Goal: Task Accomplishment & Management: Complete application form

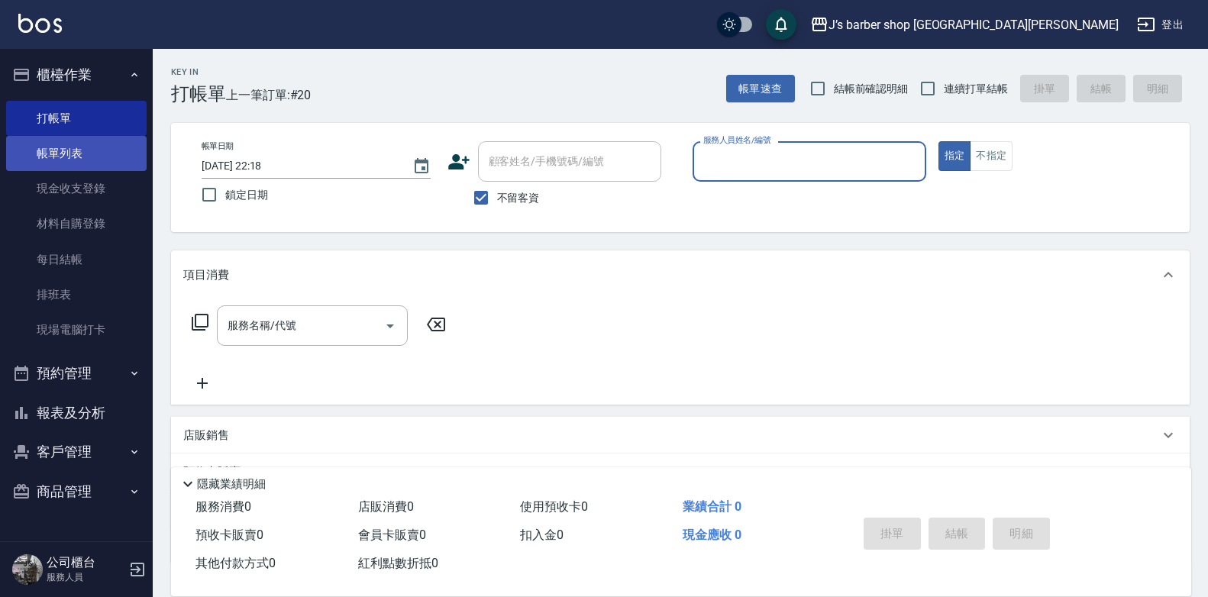
drag, startPoint x: 57, startPoint y: 151, endPoint x: 69, endPoint y: 169, distance: 21.0
click at [57, 151] on link "帳單列表" at bounding box center [76, 153] width 141 height 35
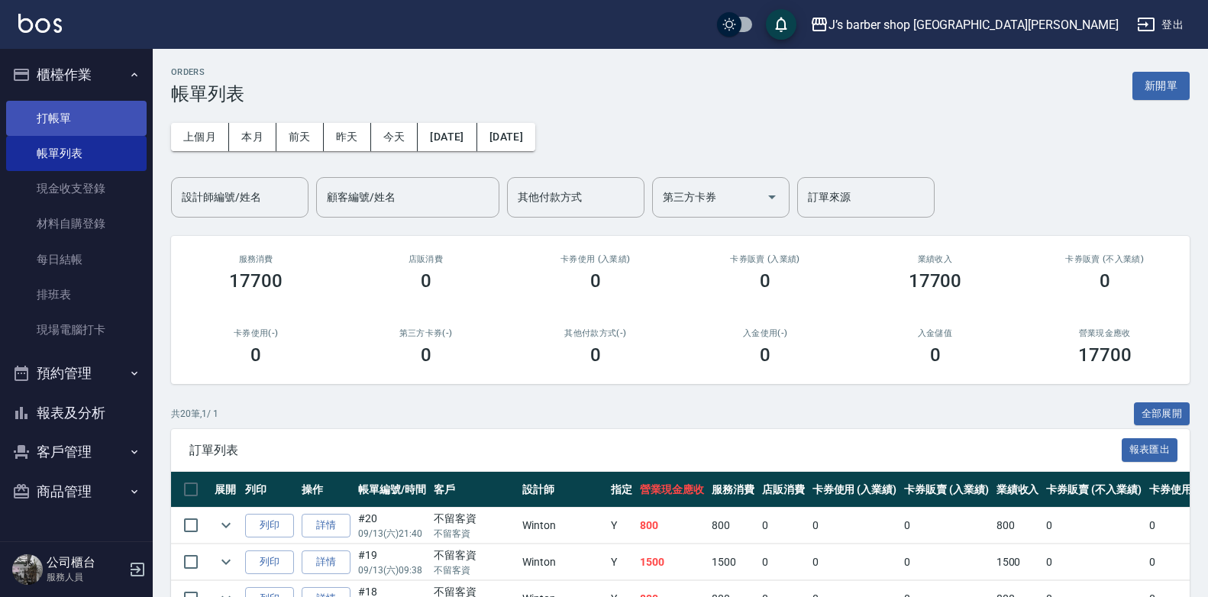
click at [81, 118] on link "打帳單" at bounding box center [76, 118] width 141 height 35
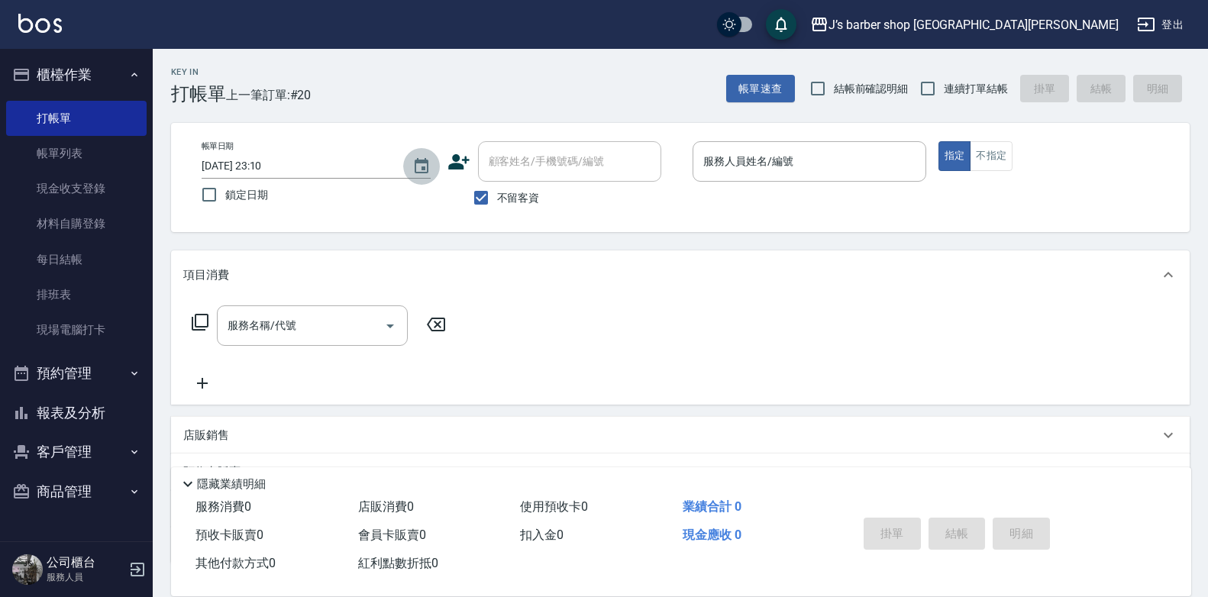
click at [417, 163] on icon "Choose date, selected date is 2025-09-13" at bounding box center [421, 166] width 18 height 18
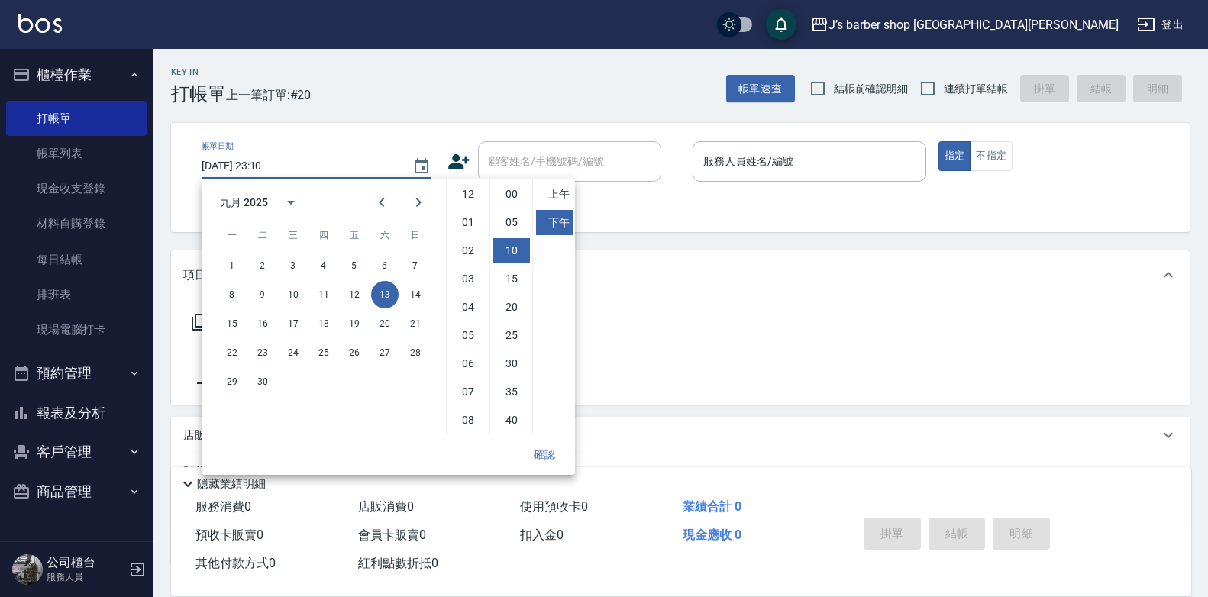
scroll to position [57, 0]
click at [471, 327] on li "08" at bounding box center [468, 334] width 37 height 25
click at [516, 196] on li "00" at bounding box center [511, 194] width 37 height 25
type input "[DATE] 20:00"
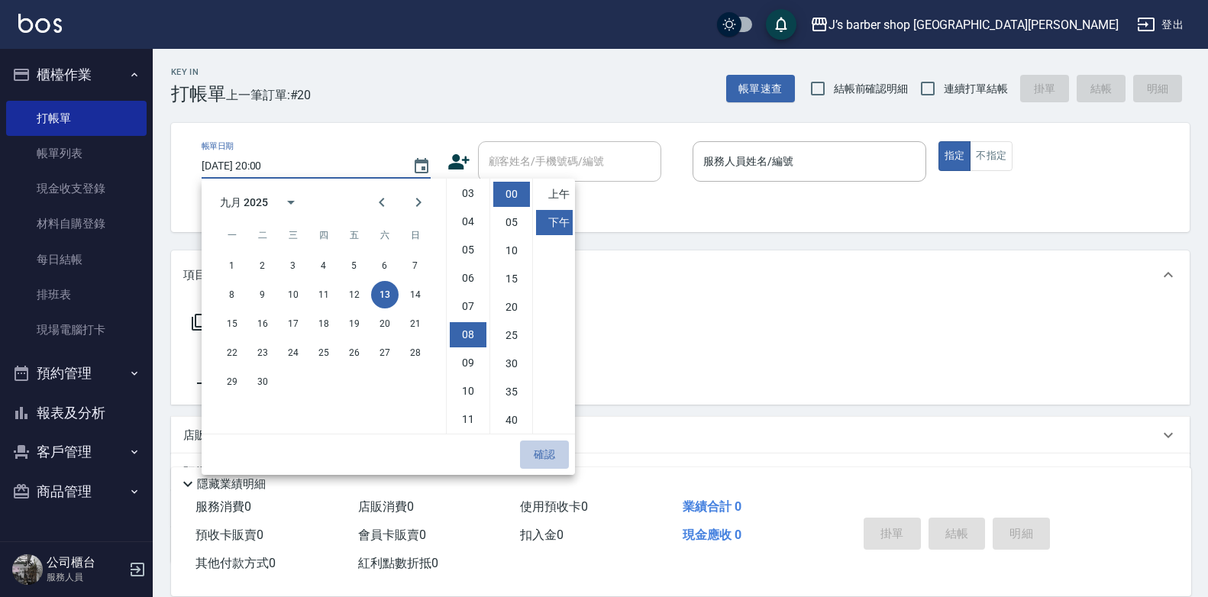
click at [548, 455] on button "確認" at bounding box center [544, 455] width 49 height 28
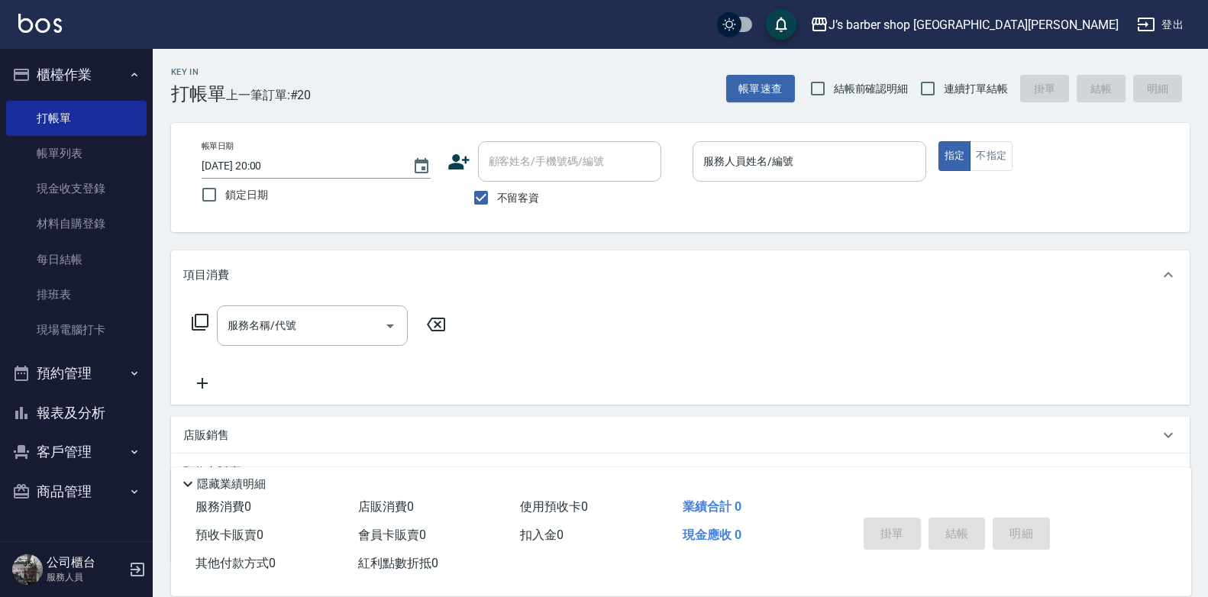
click at [774, 166] on input "服務人員姓名/編號" at bounding box center [810, 161] width 220 height 27
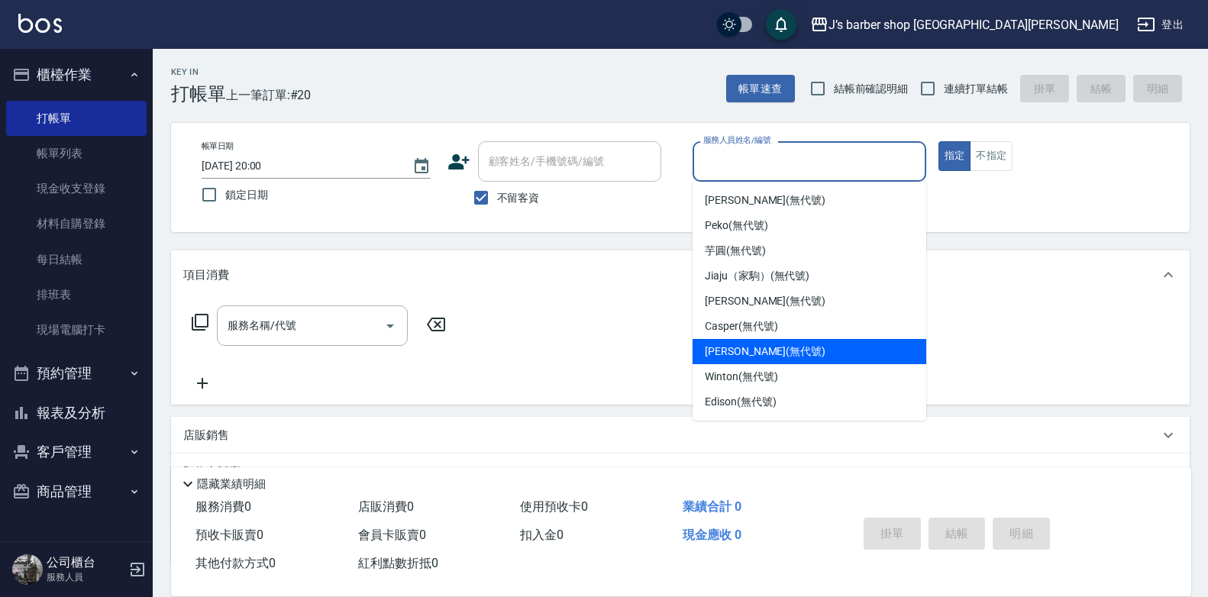
click at [742, 349] on span "[PERSON_NAME] (無代號)" at bounding box center [765, 352] width 121 height 16
type input "[PERSON_NAME](無代號)"
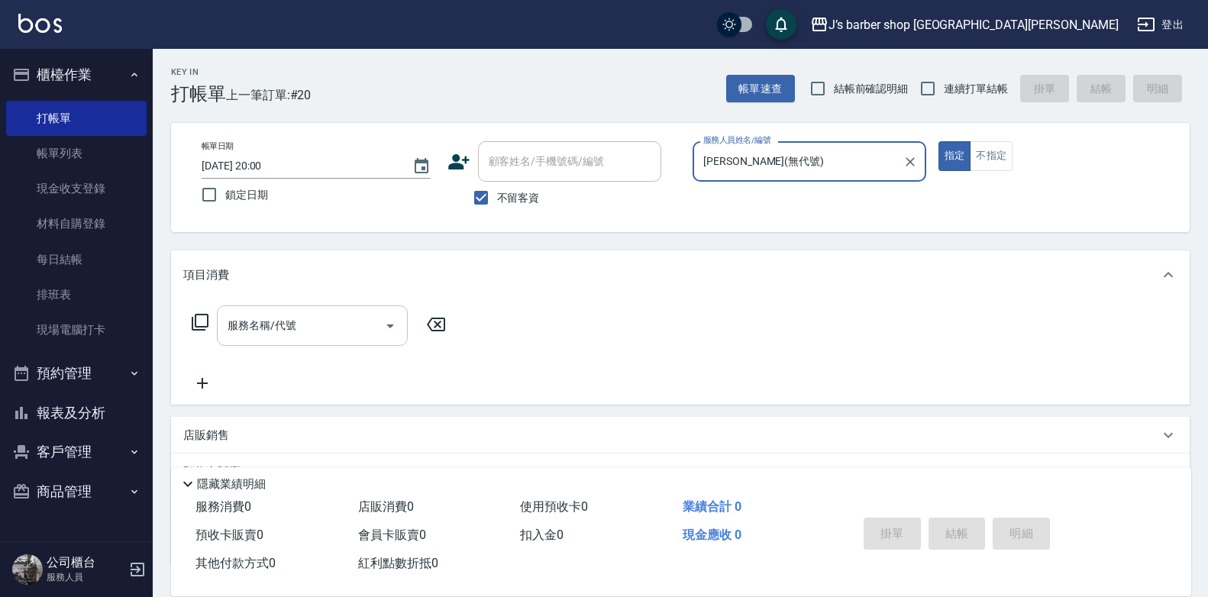
drag, startPoint x: 328, startPoint y: 315, endPoint x: 337, endPoint y: 319, distance: 9.9
click at [328, 314] on input "服務名稱/代號" at bounding box center [301, 325] width 154 height 27
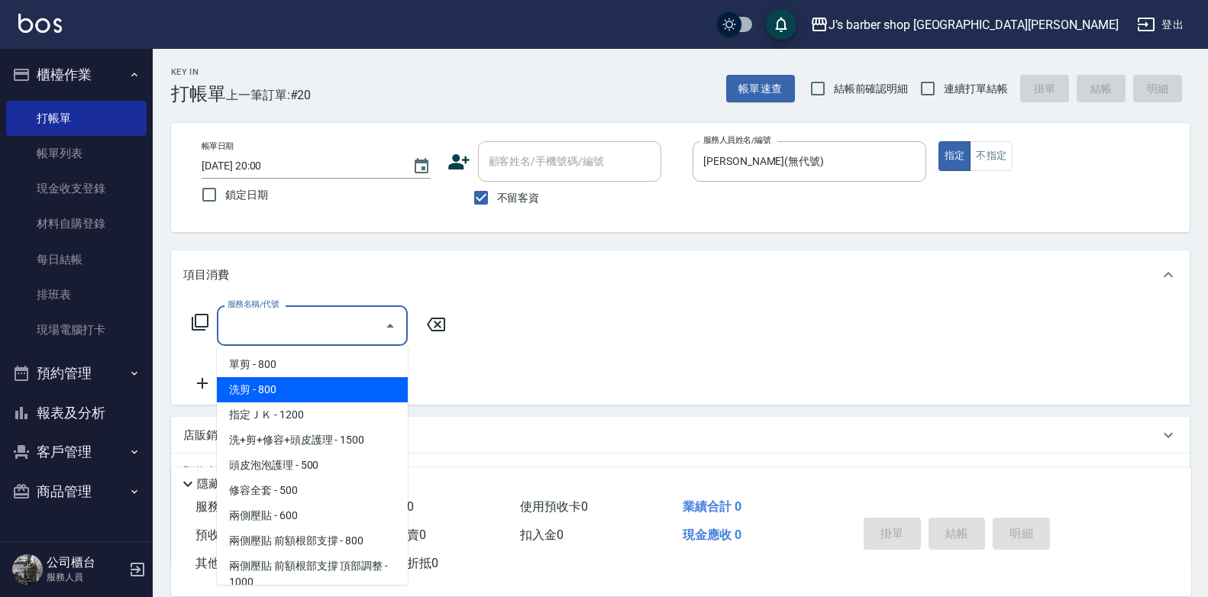
click at [335, 398] on span "洗剪 - 800" at bounding box center [312, 389] width 191 height 25
type input "洗剪(101)"
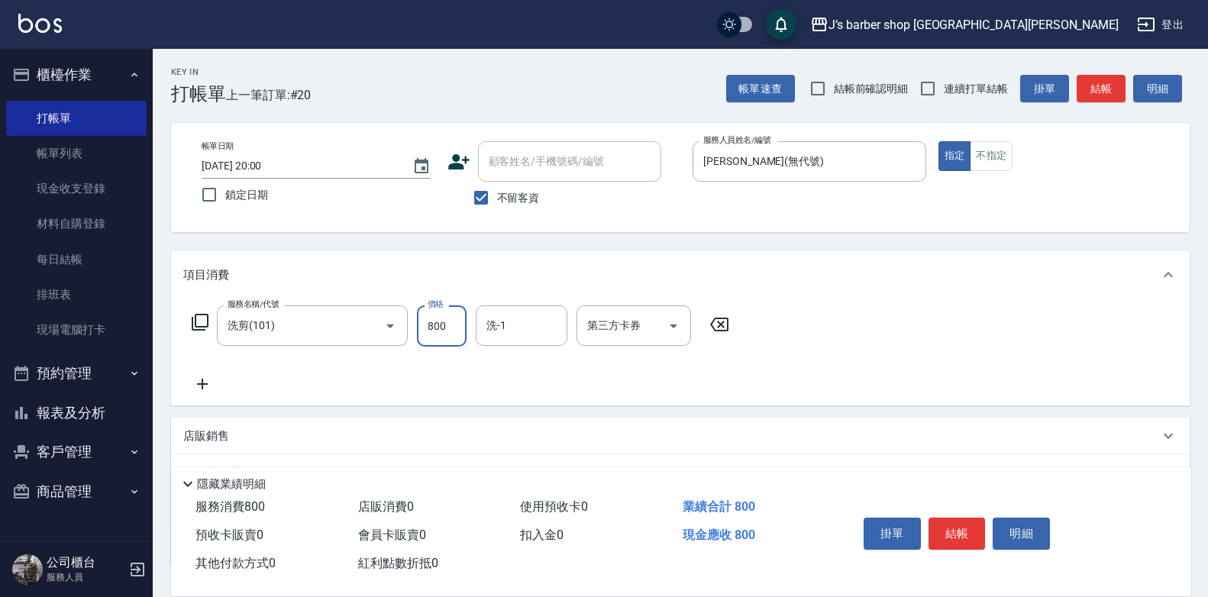
click at [455, 330] on input "800" at bounding box center [442, 326] width 50 height 41
type input "1600"
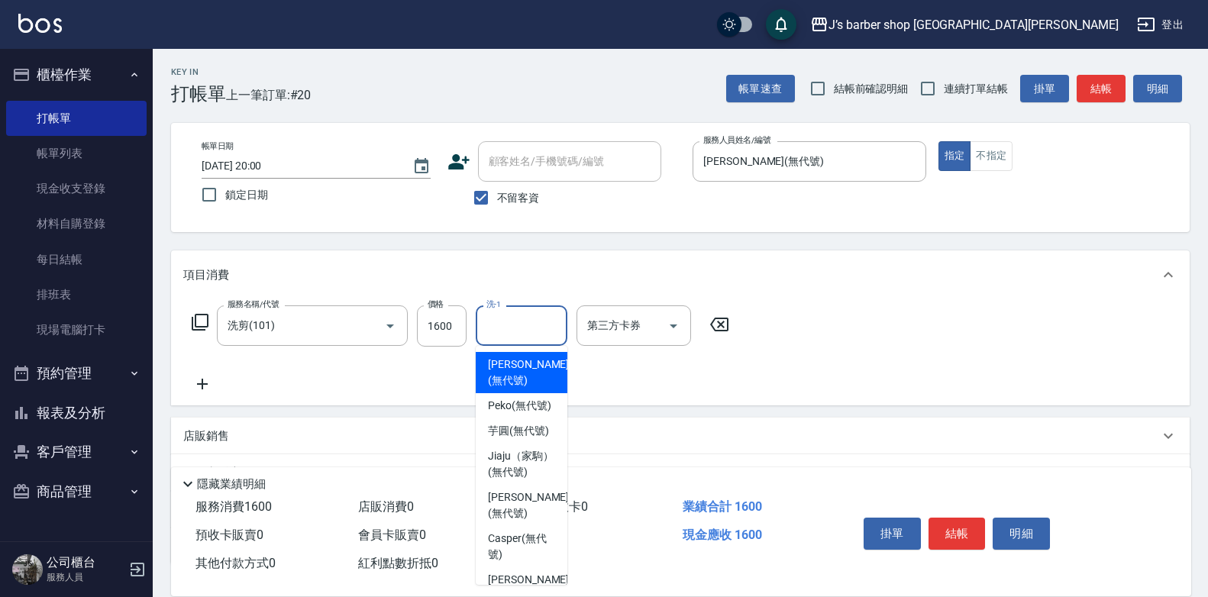
click at [516, 330] on input "洗-1" at bounding box center [522, 325] width 78 height 27
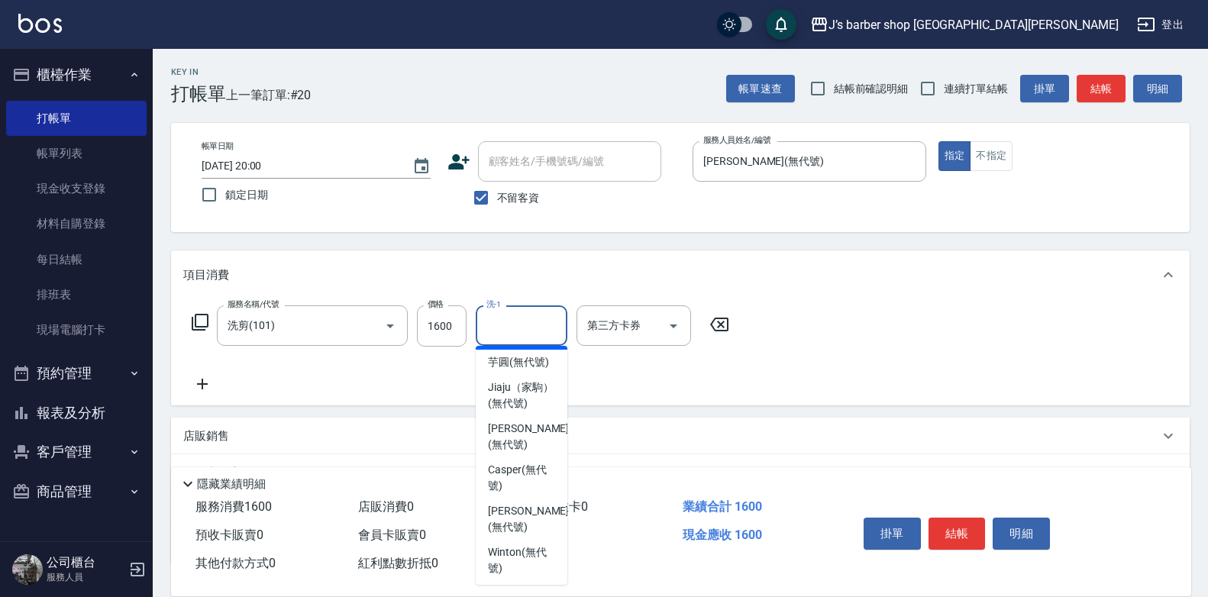
scroll to position [153, 0]
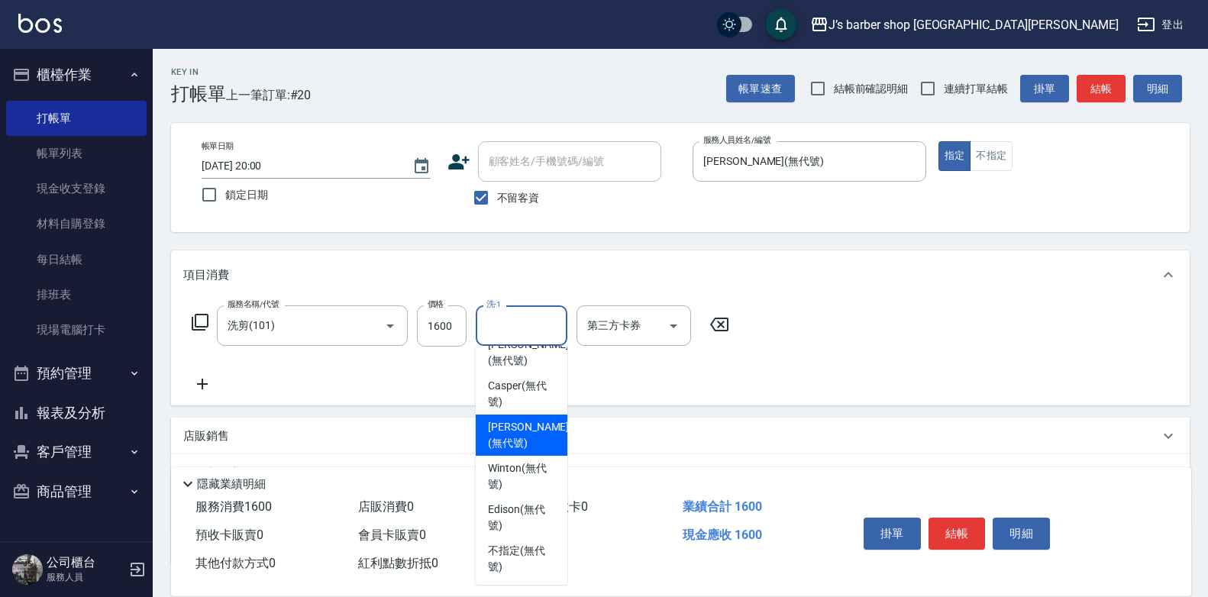
click at [532, 451] on span "[PERSON_NAME] (無代號)" at bounding box center [528, 435] width 81 height 32
type input "[PERSON_NAME](無代號)"
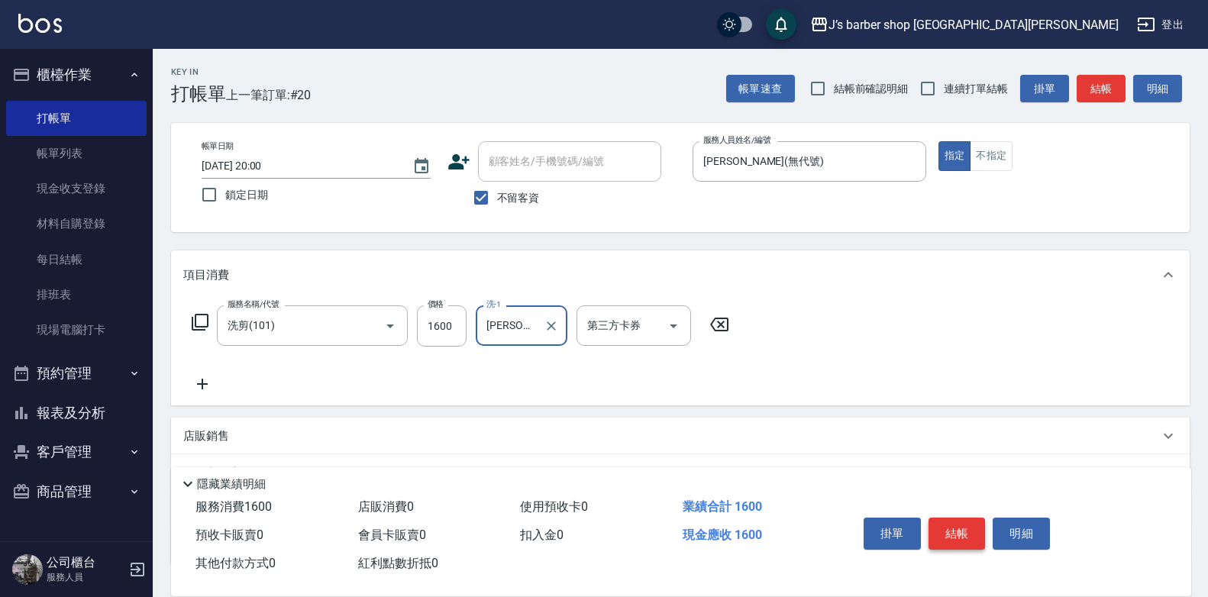
click at [956, 529] on button "結帳" at bounding box center [957, 534] width 57 height 32
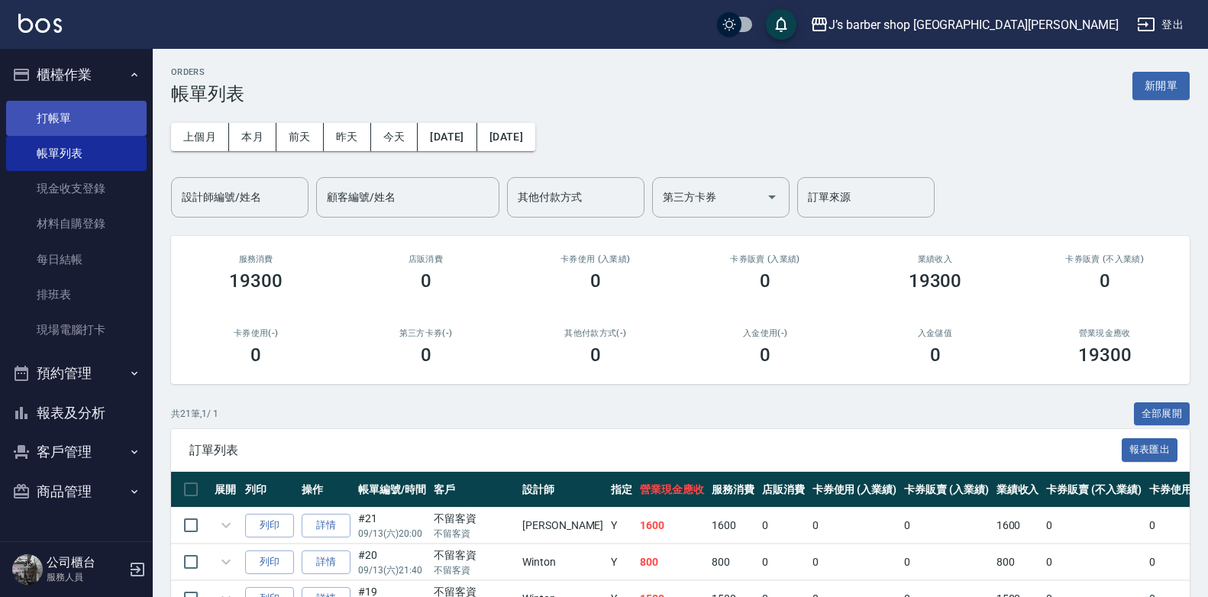
click at [72, 105] on link "打帳單" at bounding box center [76, 118] width 141 height 35
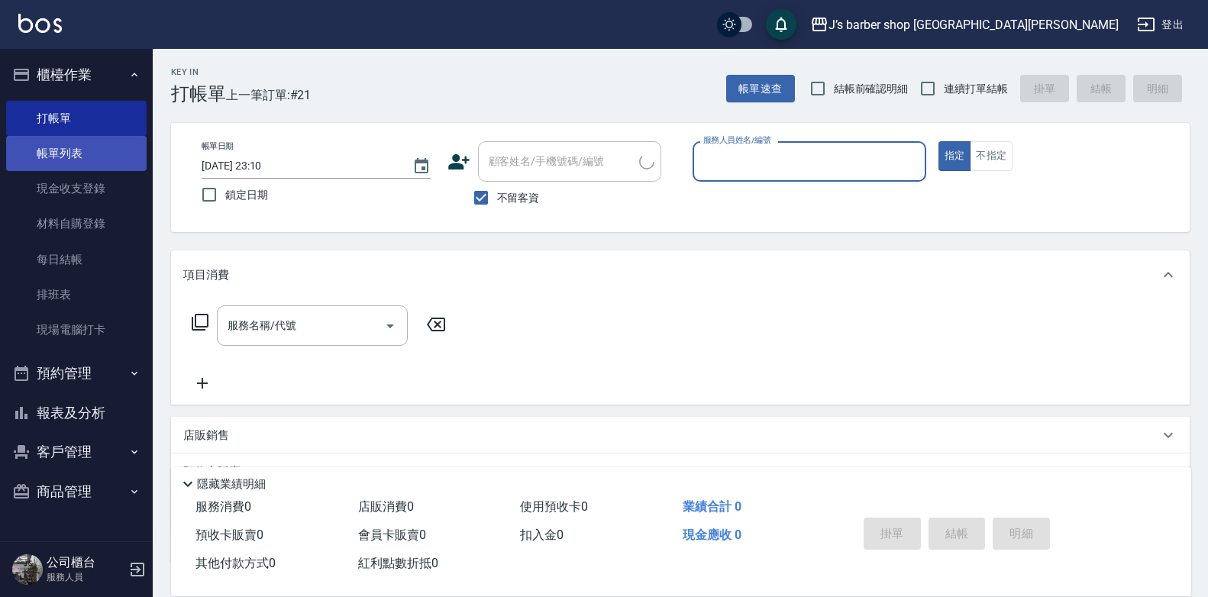
click at [75, 151] on link "帳單列表" at bounding box center [76, 153] width 141 height 35
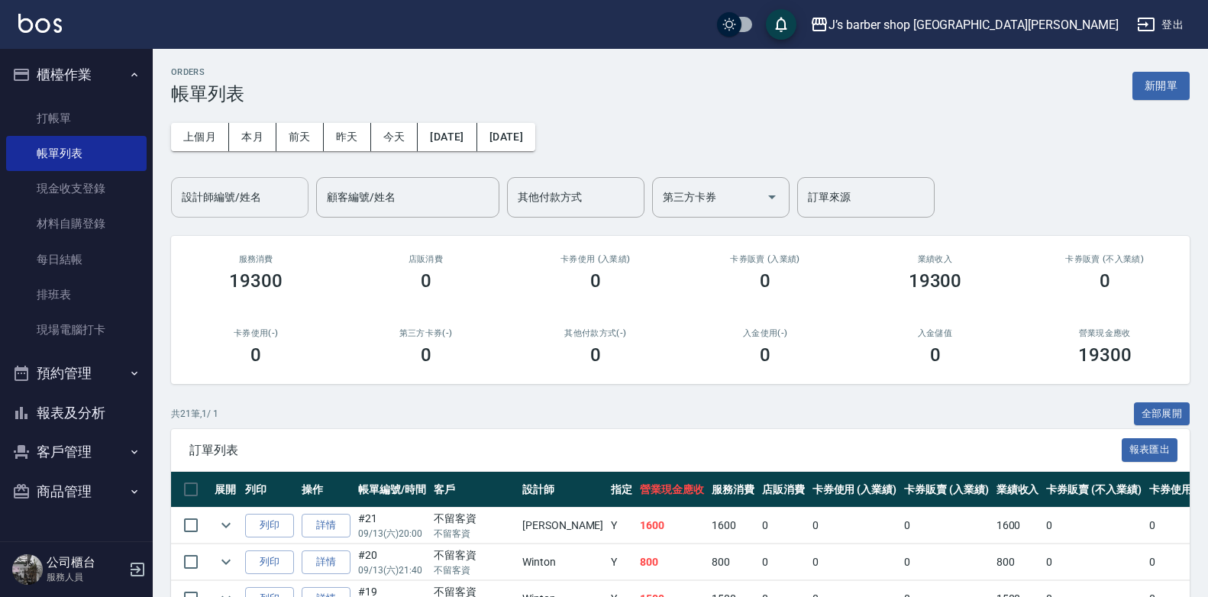
click at [264, 202] on input "設計師編號/姓名" at bounding box center [240, 197] width 124 height 27
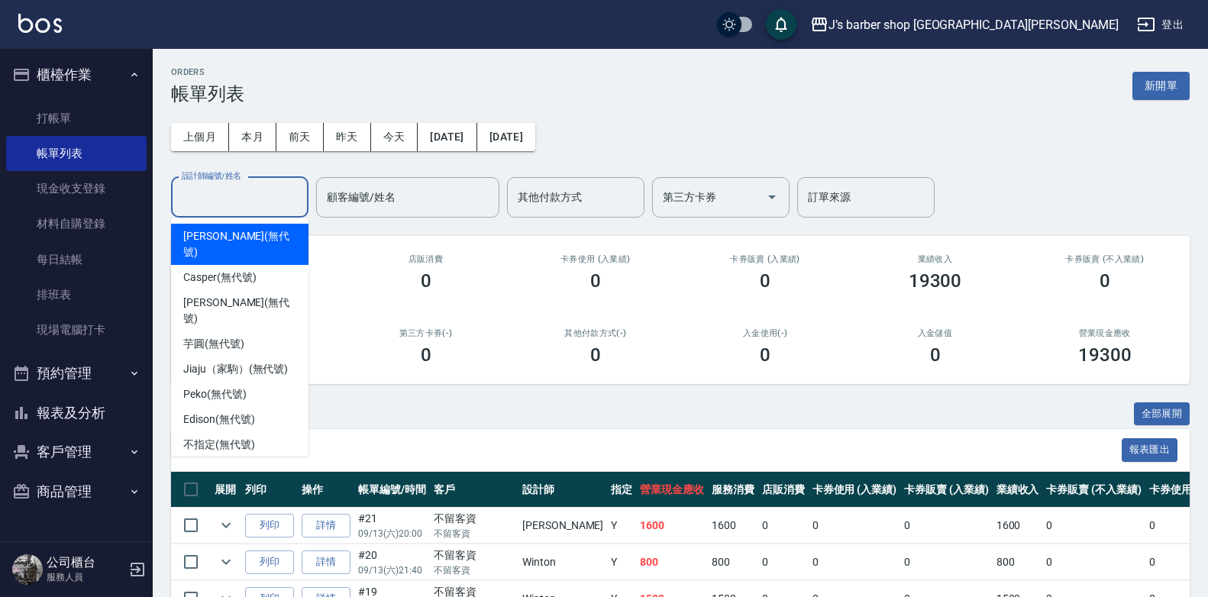
click at [254, 228] on span "[PERSON_NAME] (無代號)" at bounding box center [239, 244] width 113 height 32
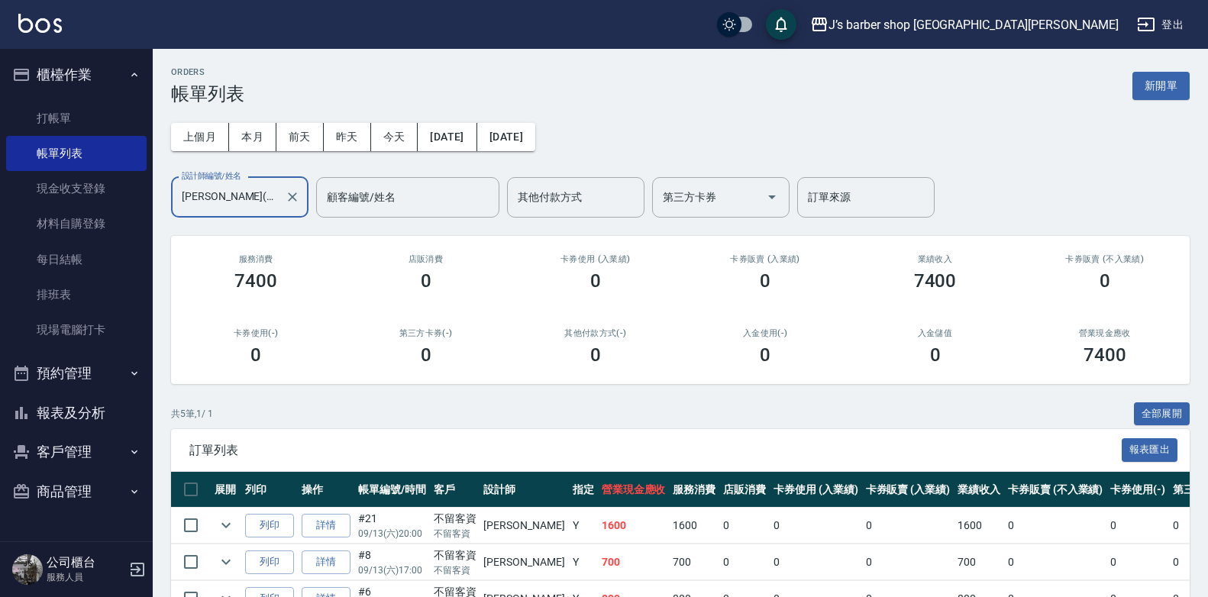
click at [273, 199] on input "[PERSON_NAME](無代號)" at bounding box center [228, 197] width 101 height 27
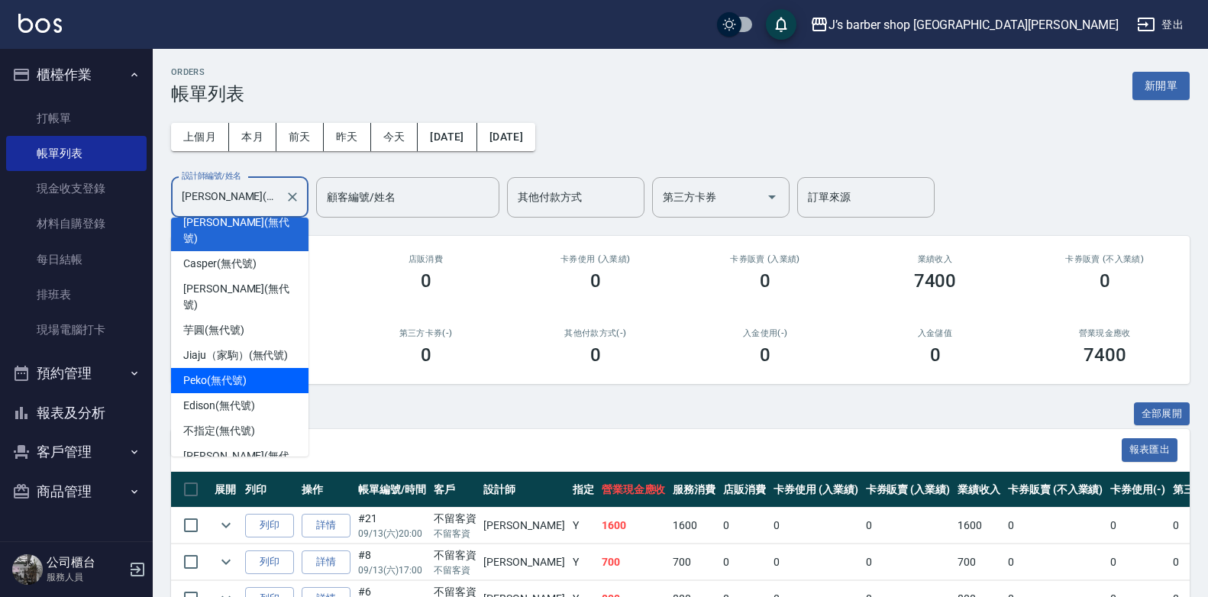
scroll to position [25, 0]
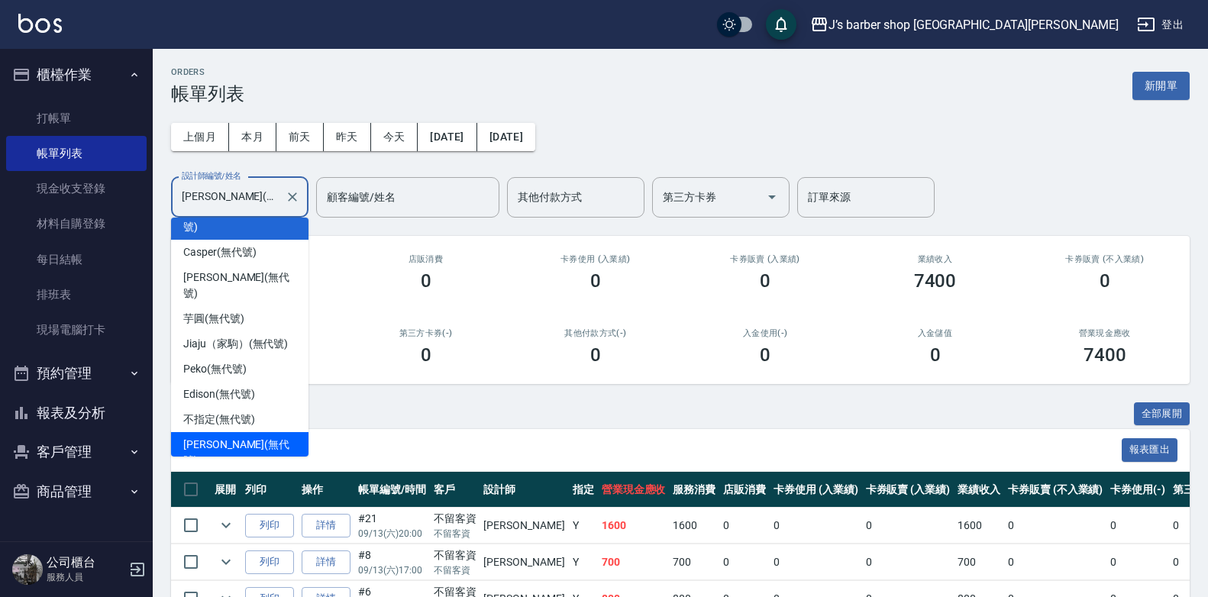
click at [215, 474] on div "Winton (無代號)" at bounding box center [239, 486] width 137 height 25
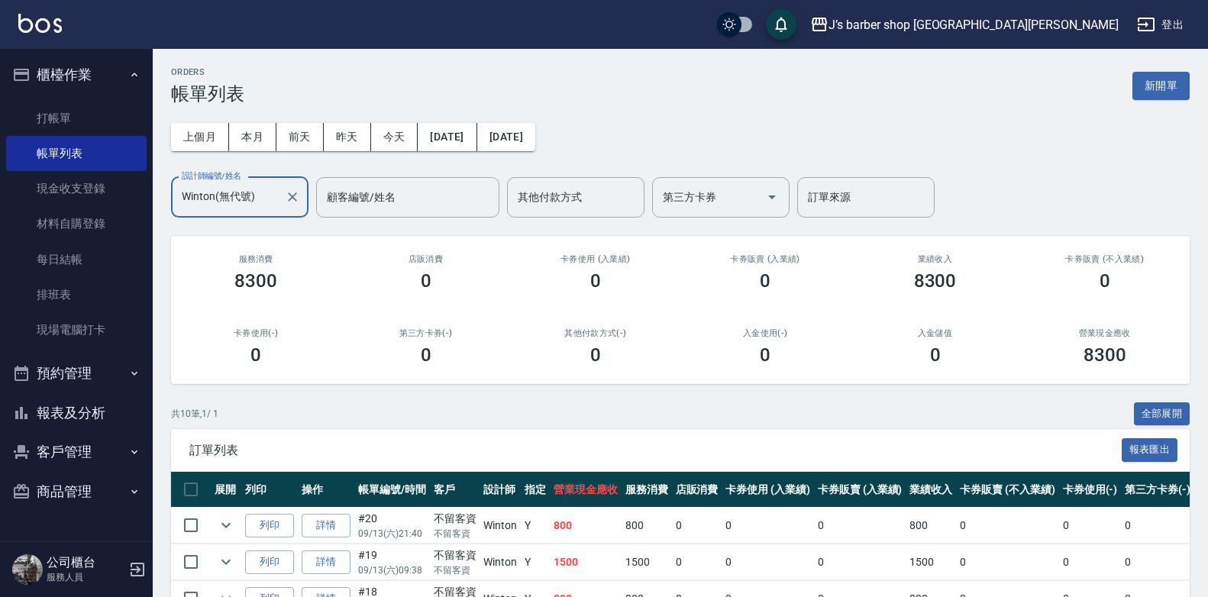
click at [263, 205] on input "Winton(無代號)" at bounding box center [228, 197] width 101 height 27
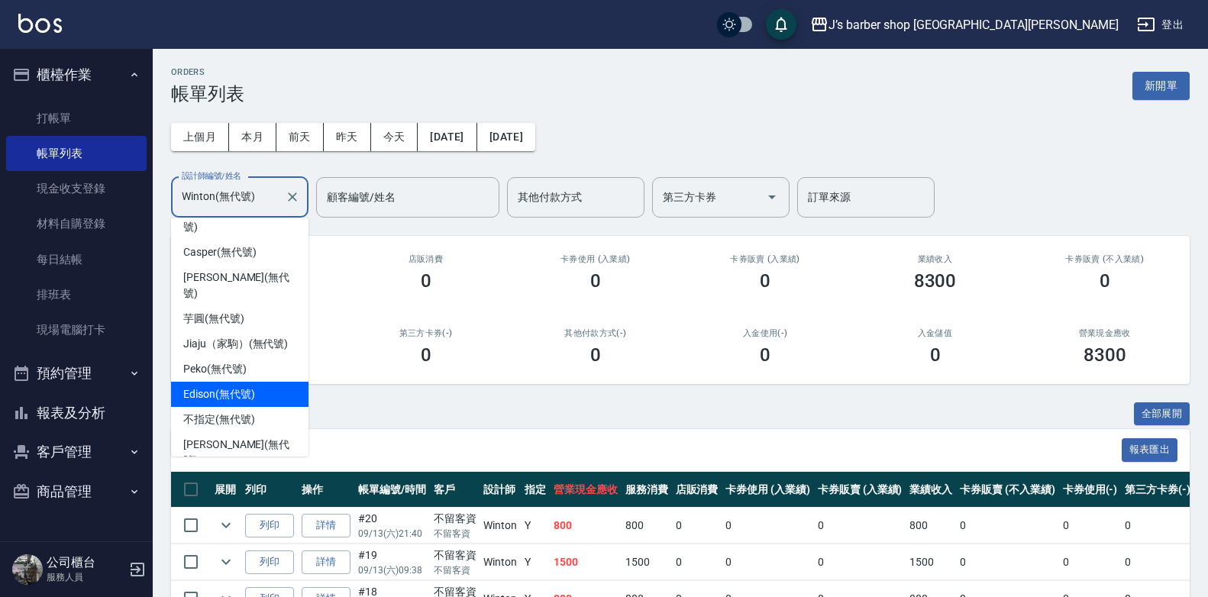
click at [215, 387] on span "Edison (無代號)" at bounding box center [218, 395] width 71 height 16
type input "Edison(無代號)"
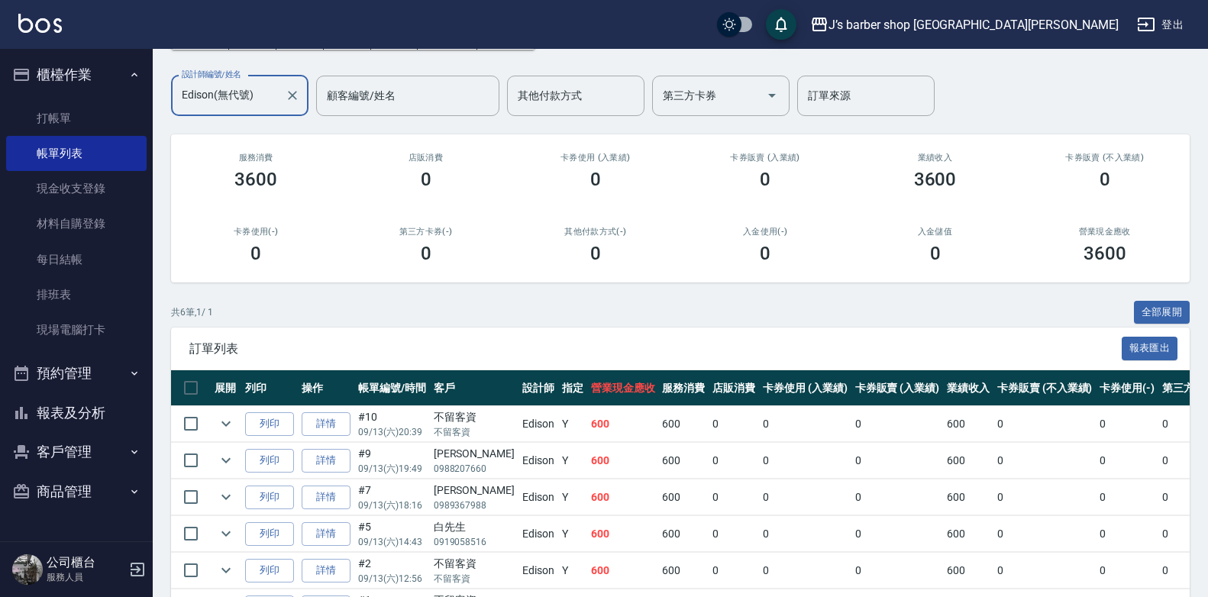
scroll to position [0, 0]
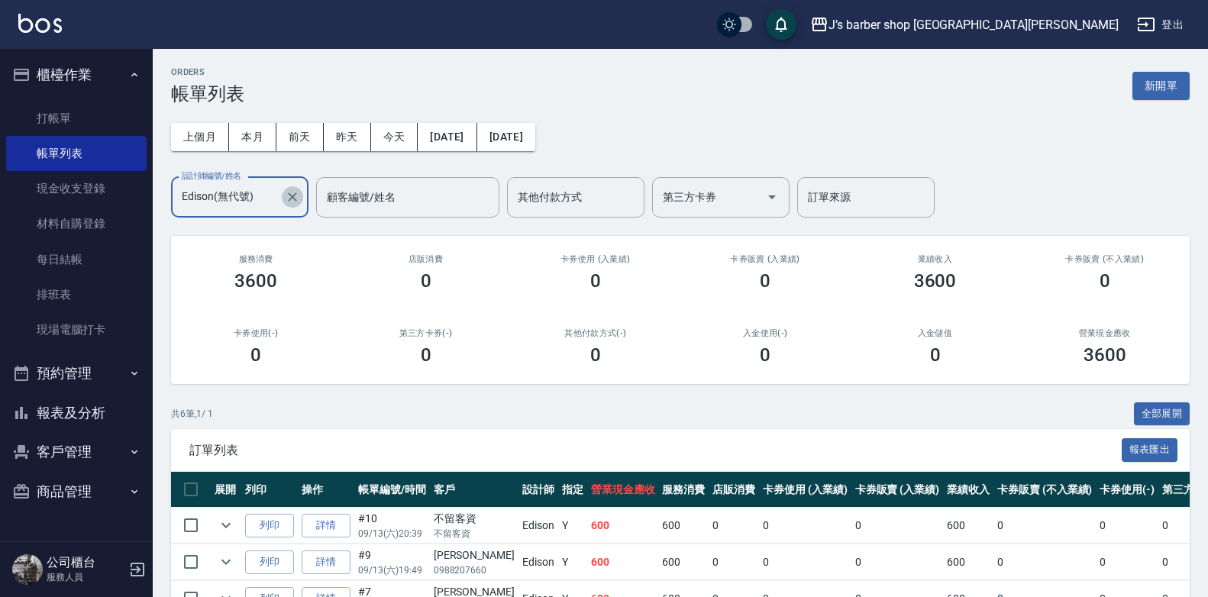
click at [296, 199] on icon "Clear" at bounding box center [292, 196] width 15 height 15
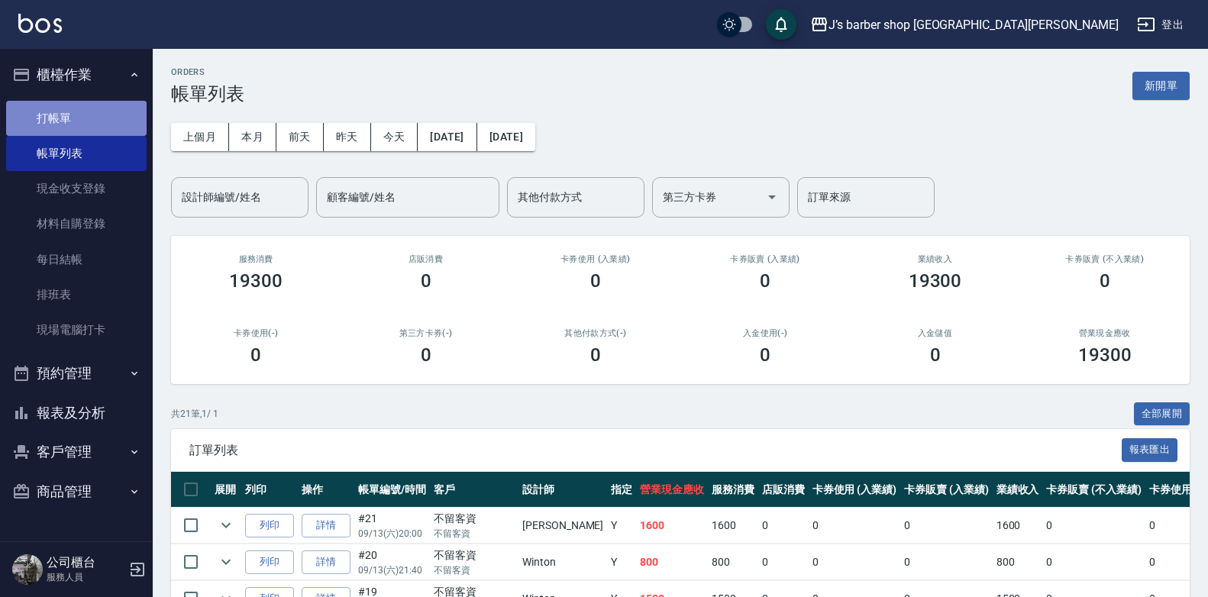
click at [111, 123] on link "打帳單" at bounding box center [76, 118] width 141 height 35
